Goal: Information Seeking & Learning: Learn about a topic

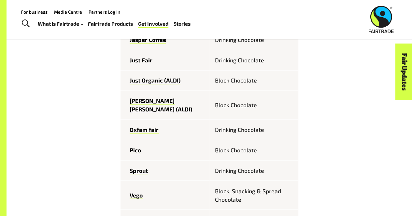
scroll to position [444, 0]
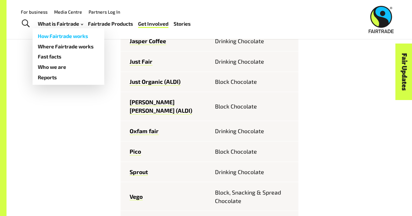
click at [60, 37] on link "How Fairtrade works" at bounding box center [69, 36] width 72 height 10
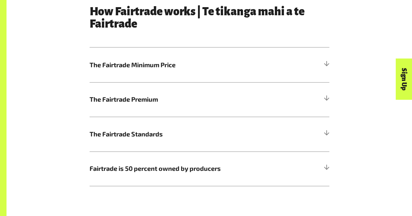
scroll to position [335, 0]
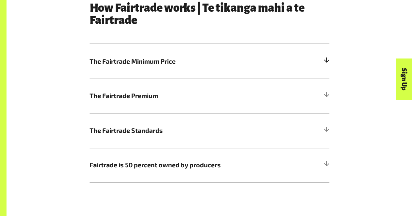
click at [329, 61] on div at bounding box center [326, 62] width 6 height 6
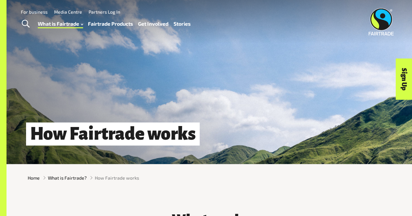
scroll to position [0, 0]
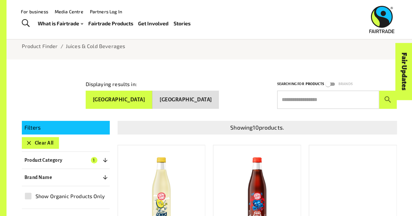
scroll to position [5, 0]
